Goal: Find specific page/section: Find specific page/section

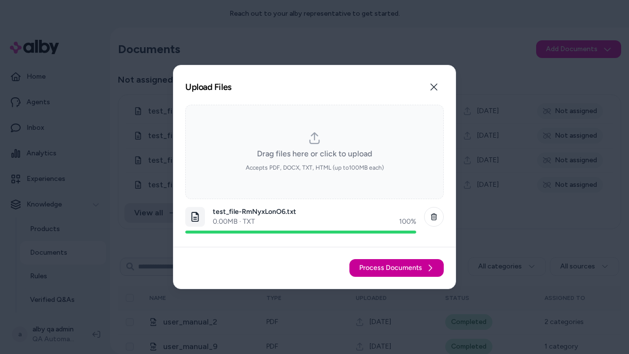
click at [397, 268] on span "Process Documents" at bounding box center [390, 268] width 63 height 10
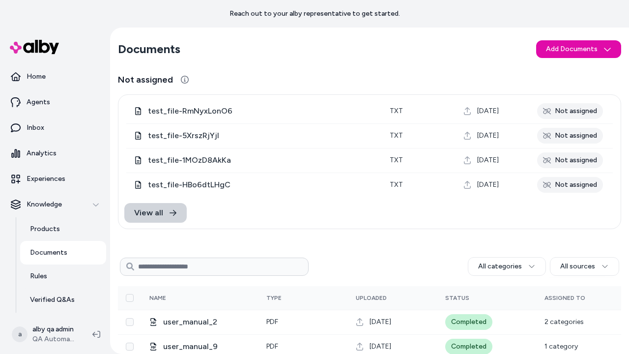
click at [164, 219] on link "View all" at bounding box center [155, 213] width 62 height 20
